Goal: Register for event/course

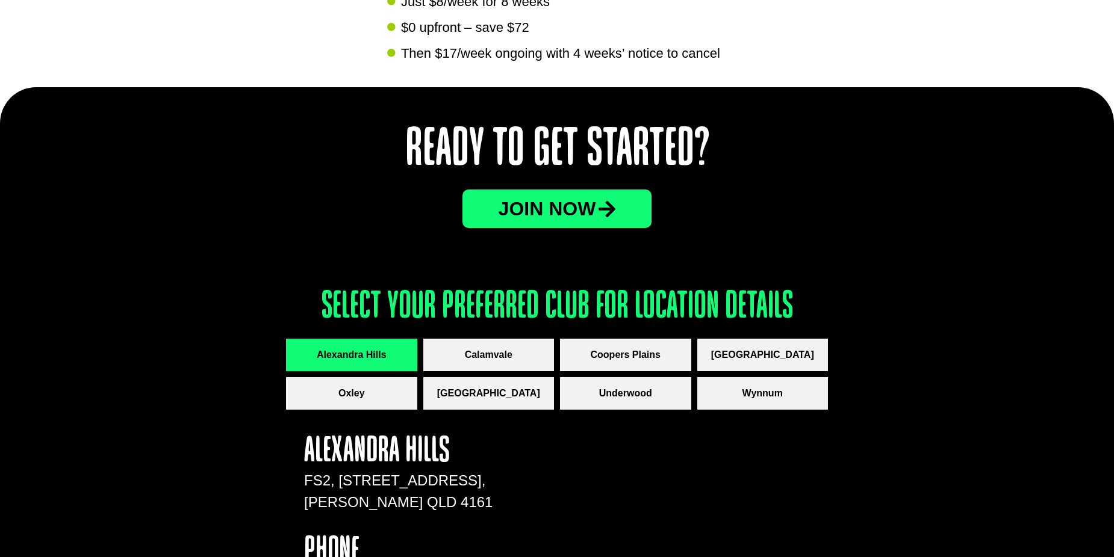
scroll to position [1445, 0]
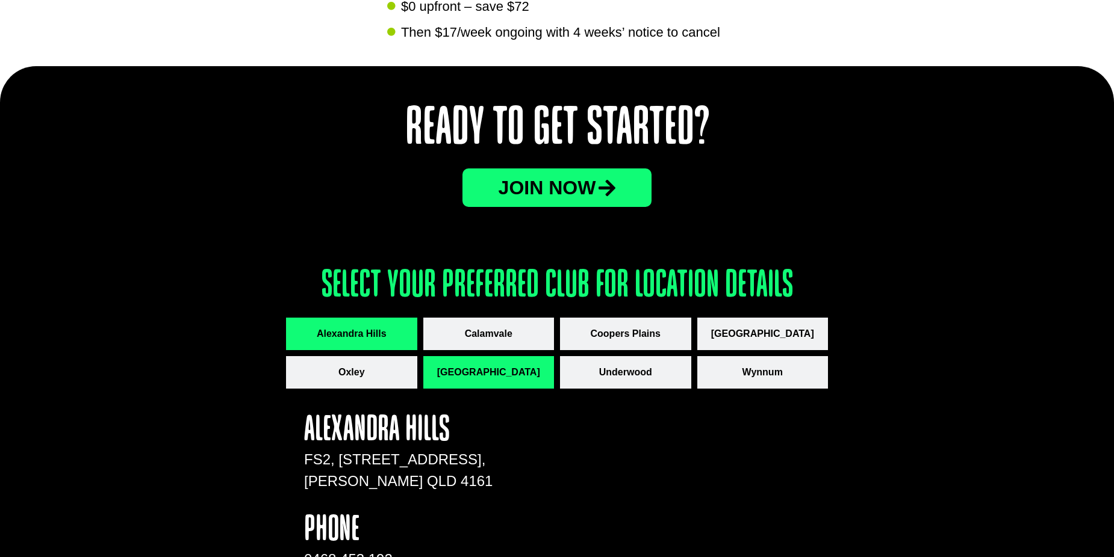
click at [494, 363] on button "[GEOGRAPHIC_DATA]" at bounding box center [488, 372] width 131 height 33
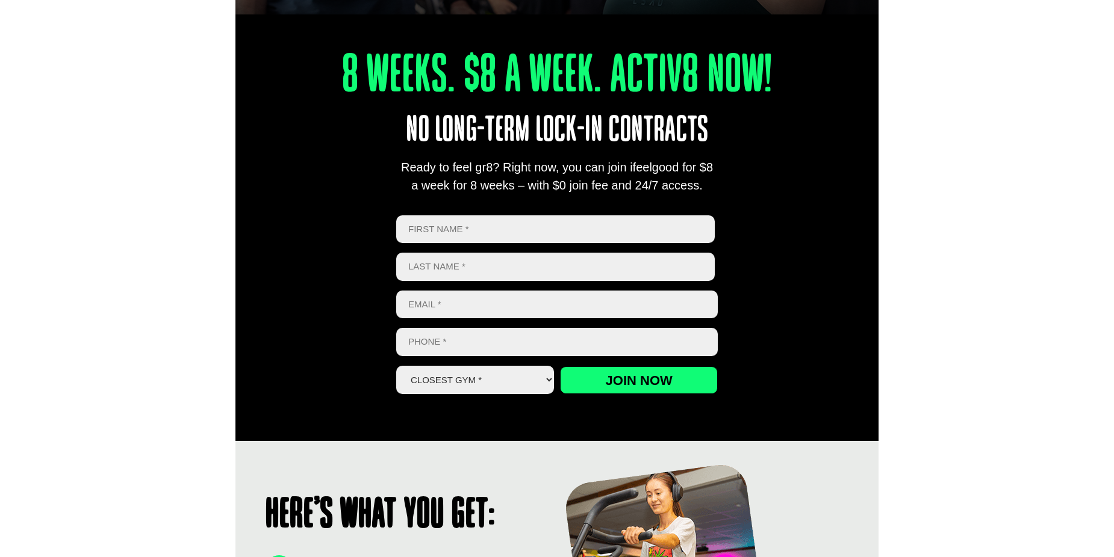
scroll to position [421, 0]
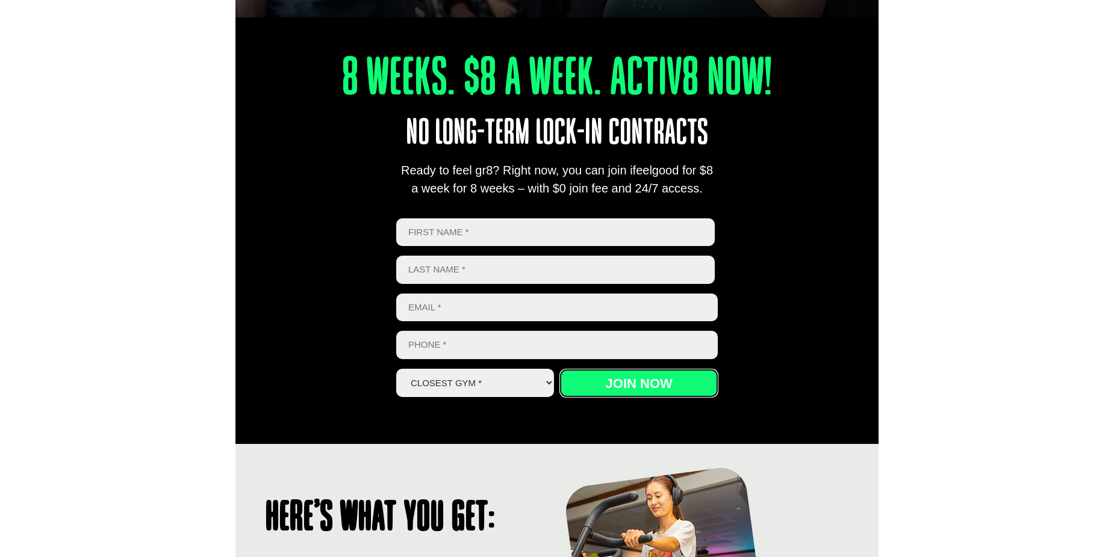
click at [601, 379] on input "Join now" at bounding box center [639, 384] width 158 height 28
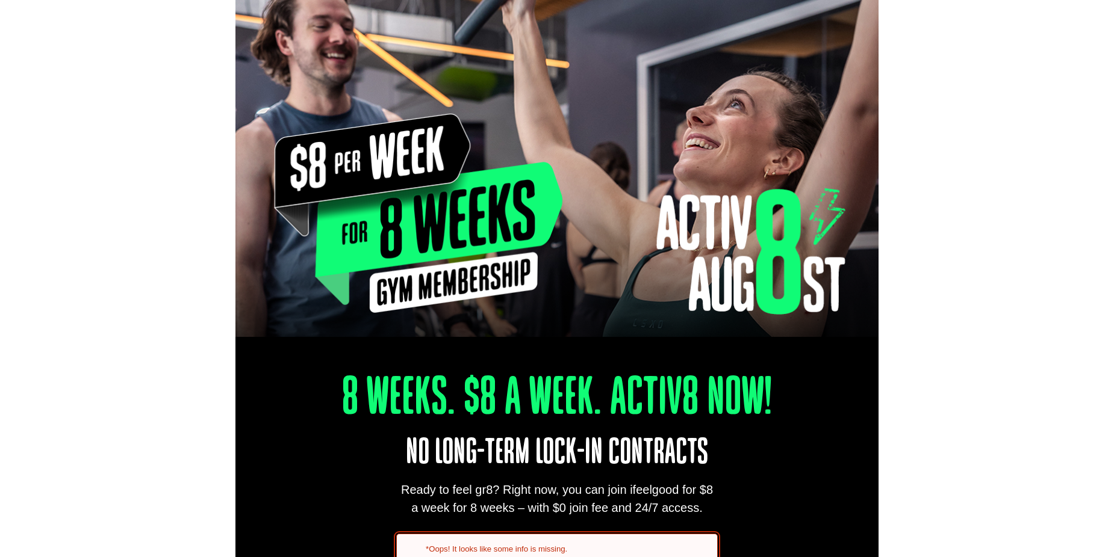
scroll to position [536, 0]
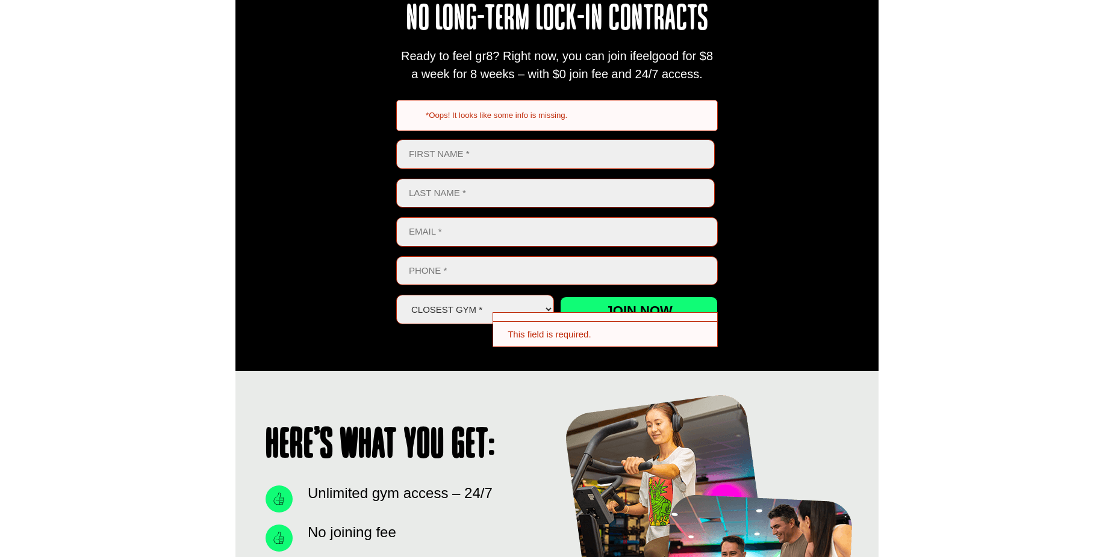
click at [719, 317] on div "8 Weeks. $8 A Week. Activ8 Now! No long-term lock-in contracts Ready to feel gr…" at bounding box center [556, 118] width 643 height 505
click at [483, 158] on input "First" at bounding box center [555, 154] width 318 height 29
type input "[PERSON_NAME]"
type input "Embelton"
type input "[EMAIL_ADDRESS][DOMAIN_NAME]"
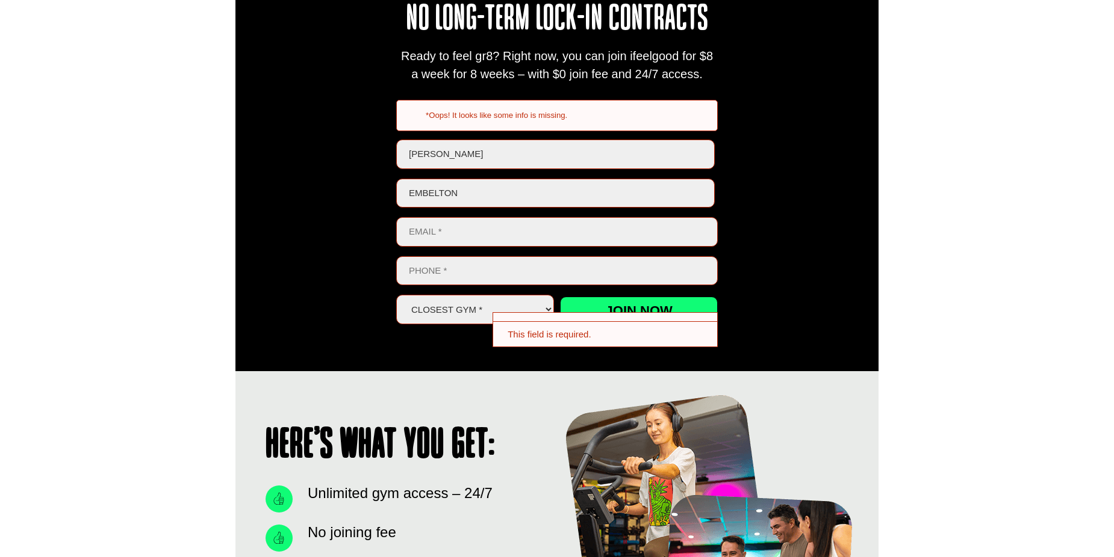
type input "0400007184"
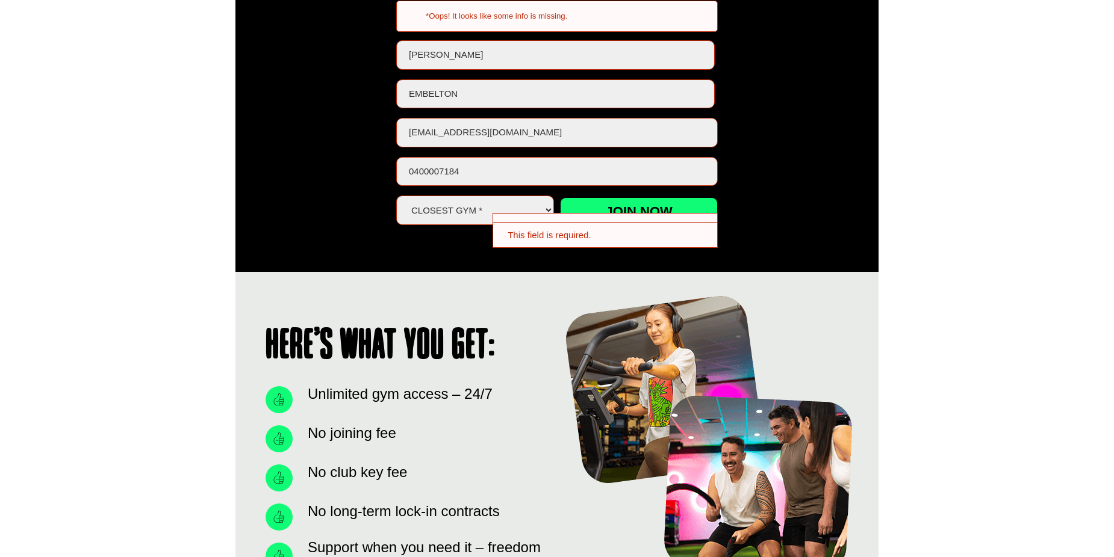
scroll to position [656, 0]
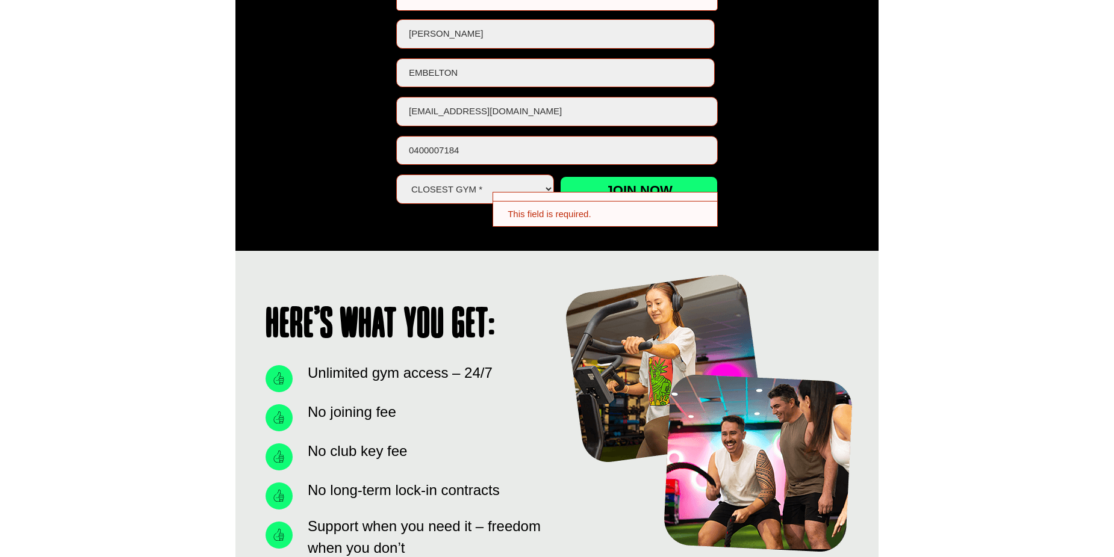
click at [469, 185] on select "Closest Gym * [GEOGRAPHIC_DATA] [GEOGRAPHIC_DATA] [GEOGRAPHIC_DATA] [GEOGRAPHIC…" at bounding box center [475, 189] width 158 height 29
select select "[GEOGRAPHIC_DATA]"
click at [396, 175] on select "Closest Gym * [GEOGRAPHIC_DATA] [GEOGRAPHIC_DATA] [GEOGRAPHIC_DATA] [GEOGRAPHIC…" at bounding box center [475, 189] width 158 height 29
click at [538, 214] on div "This field is required." at bounding box center [604, 214] width 225 height 26
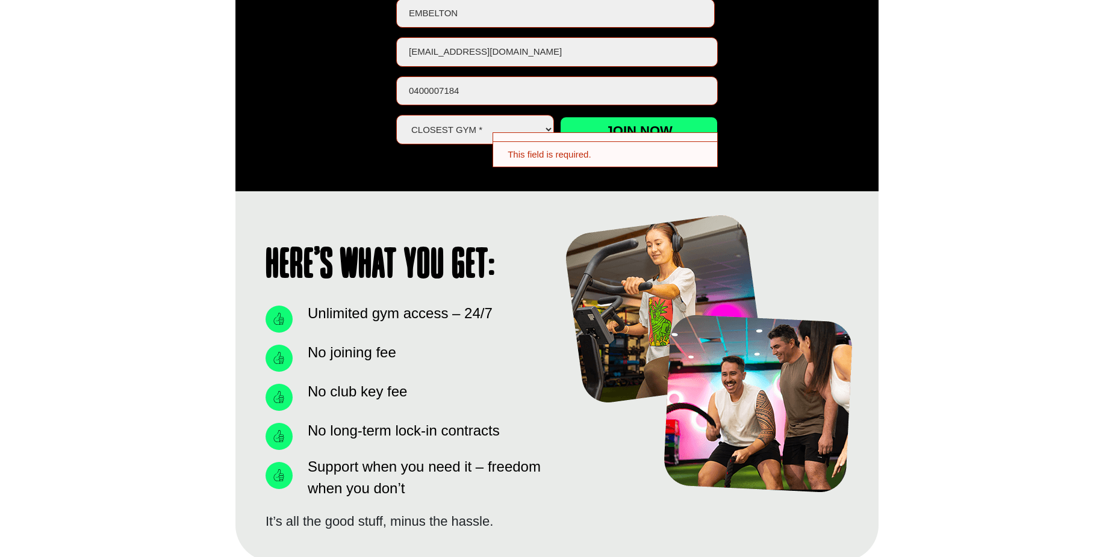
scroll to position [716, 0]
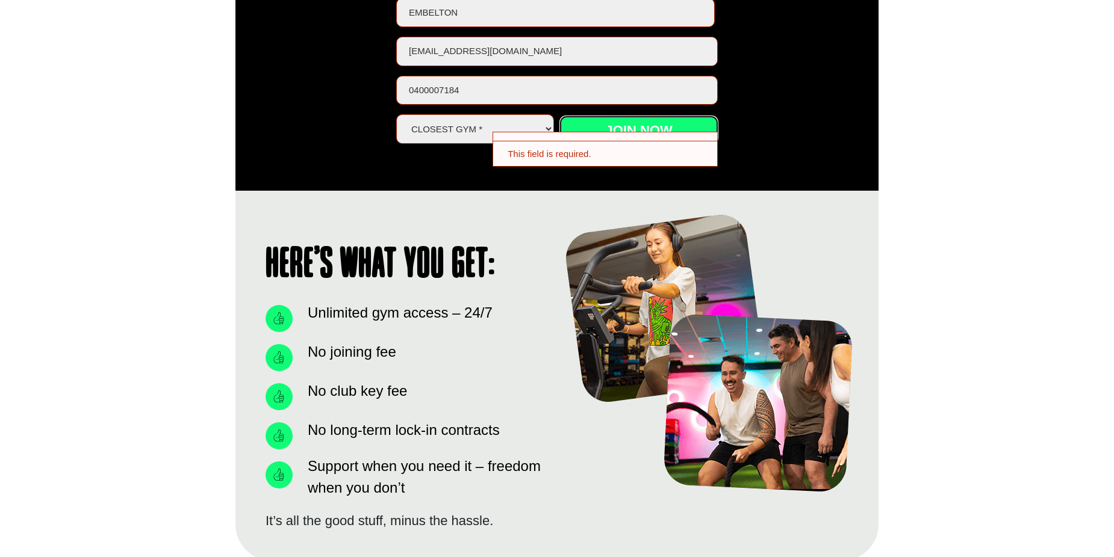
click at [638, 123] on input "Join now" at bounding box center [639, 130] width 158 height 28
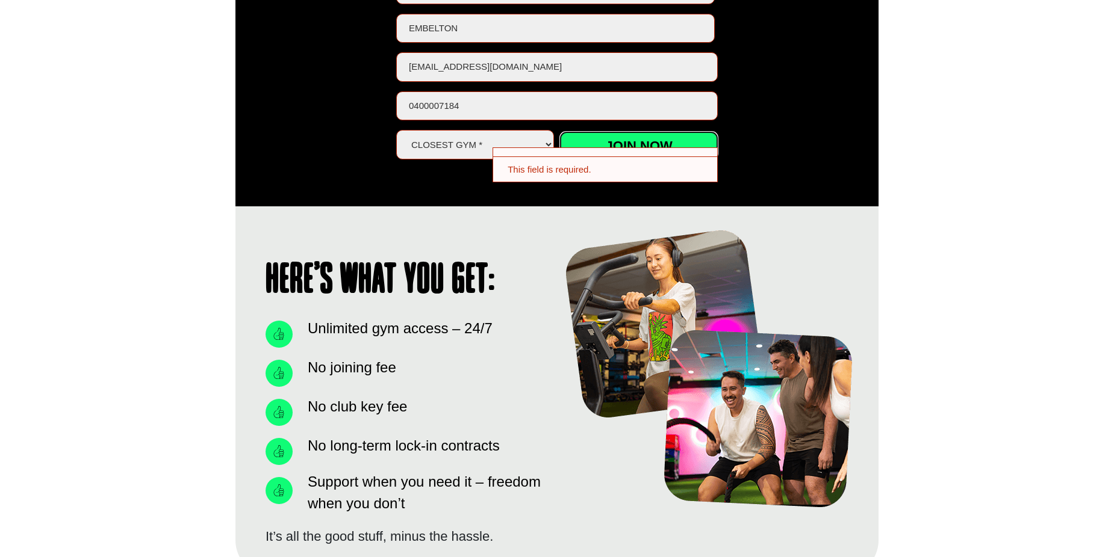
scroll to position [536, 0]
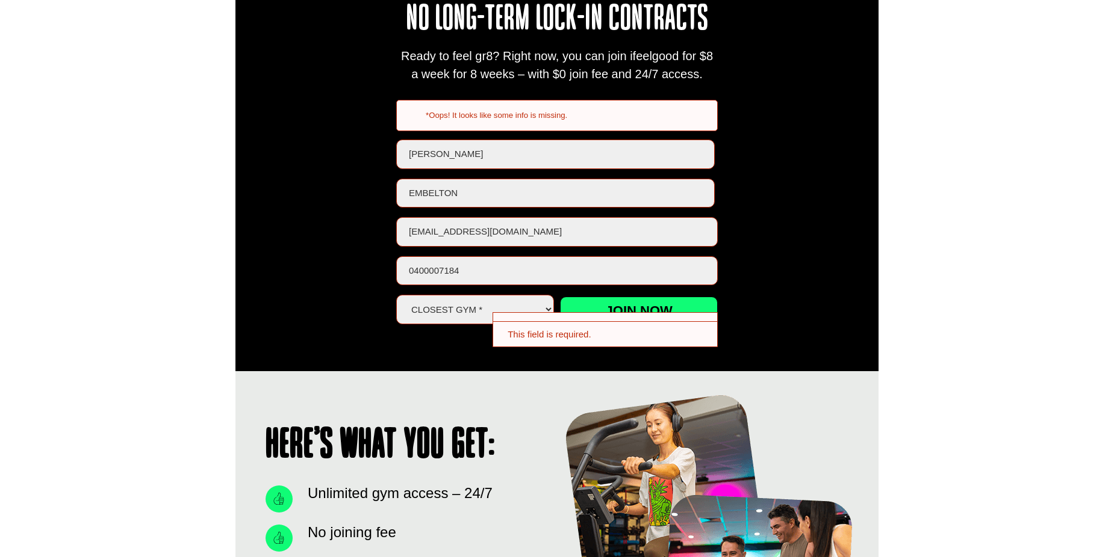
click at [559, 231] on input "[EMAIL_ADDRESS][DOMAIN_NAME]" at bounding box center [556, 231] width 321 height 29
